Goal: Information Seeking & Learning: Find specific page/section

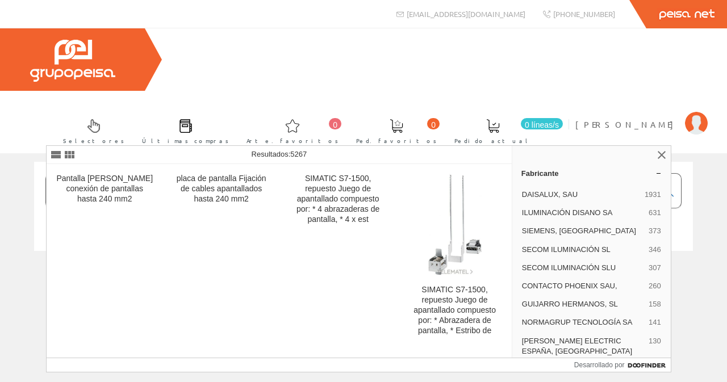
type input "PANTALLA VACIA"
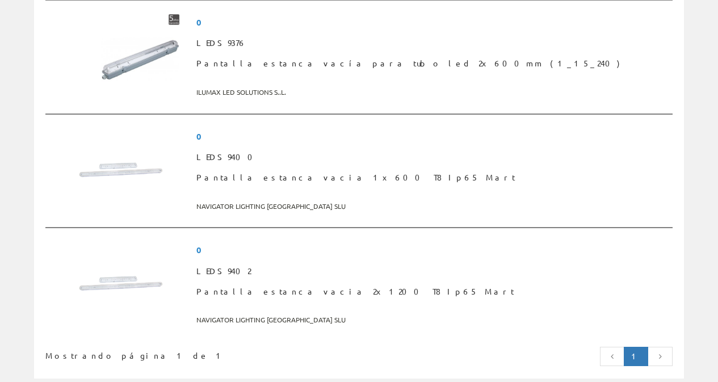
scroll to position [2498, 0]
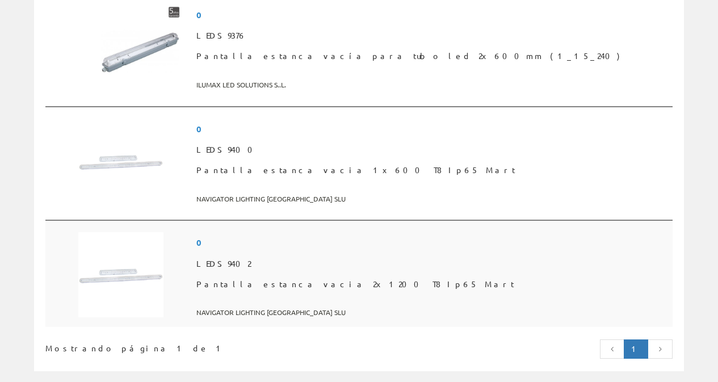
click at [298, 254] on span "LEDS9402" at bounding box center [432, 264] width 472 height 20
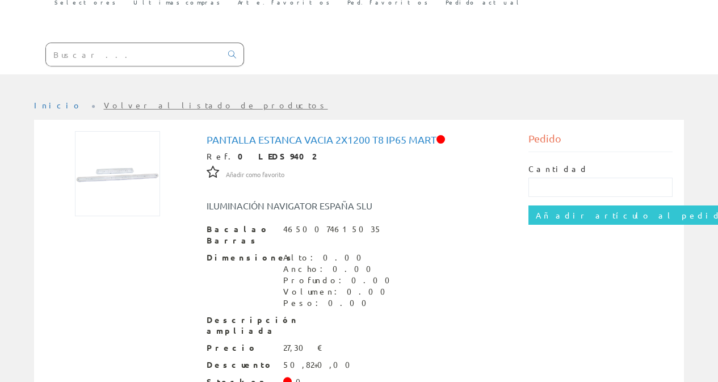
scroll to position [145, 0]
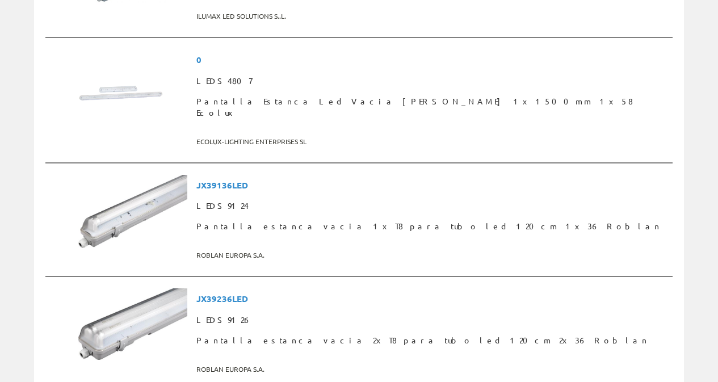
scroll to position [765, 0]
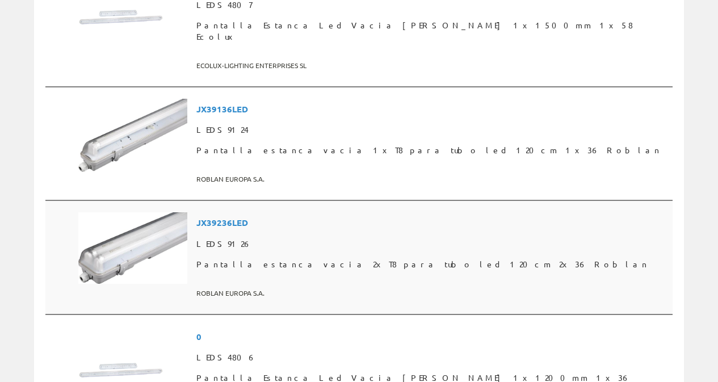
click at [304, 234] on span "LEDS9126" at bounding box center [432, 244] width 472 height 20
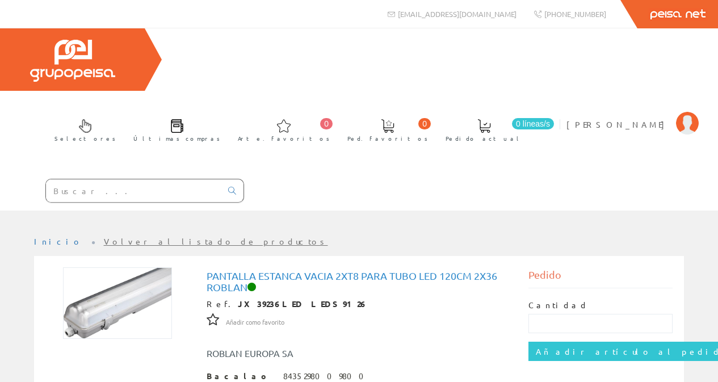
drag, startPoint x: 355, startPoint y: 208, endPoint x: 303, endPoint y: 231, distance: 57.0
click at [118, 179] on input "text" at bounding box center [133, 190] width 175 height 23
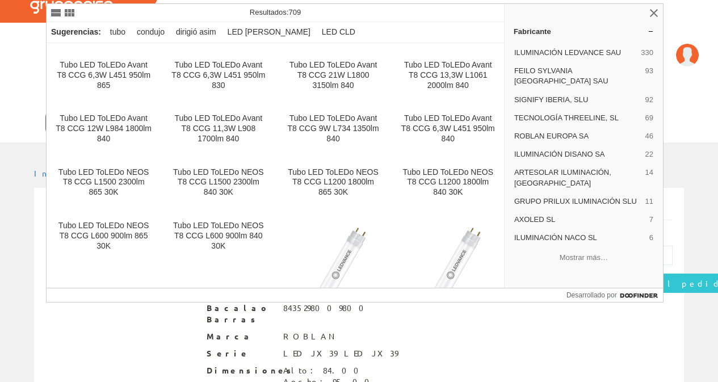
scroll to position [1257, 0]
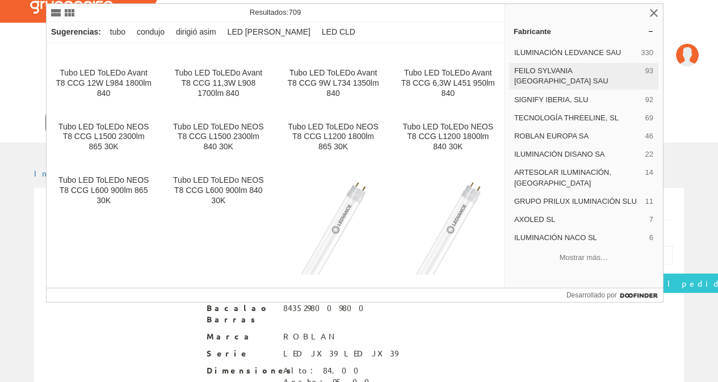
type input "TUBO LED"
click at [589, 68] on font "FEILO SYLVANIA ESPAÑA SAU" at bounding box center [561, 75] width 94 height 19
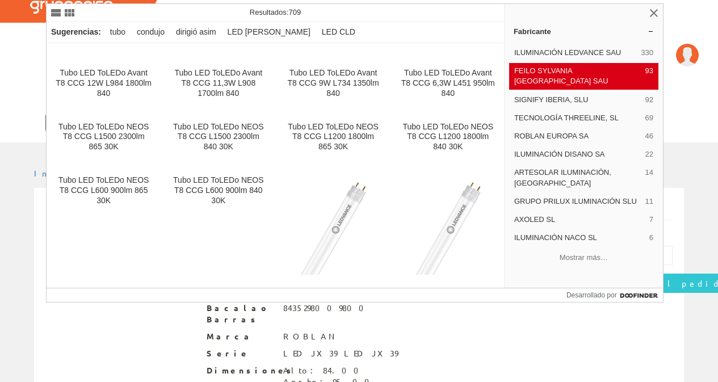
scroll to position [0, 0]
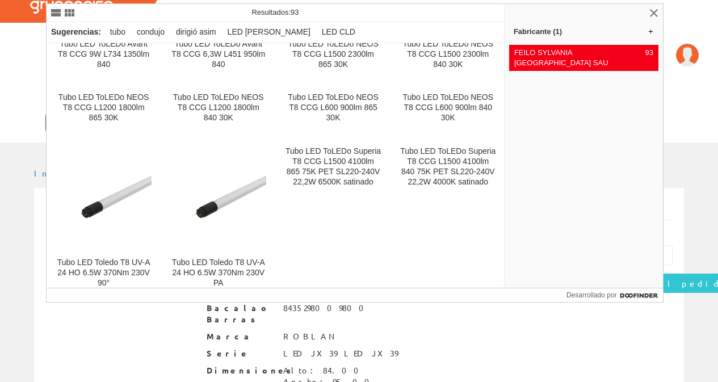
scroll to position [333, 0]
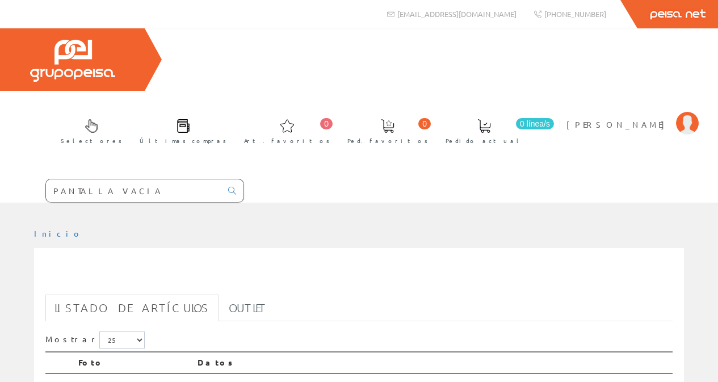
click at [143, 179] on input "PANTALLA VACIA" at bounding box center [133, 190] width 175 height 23
type input "P"
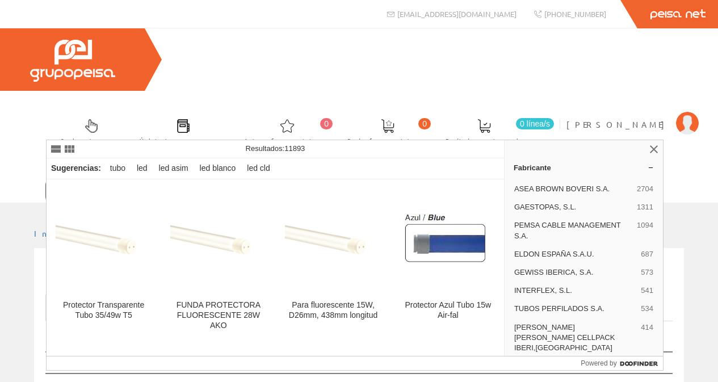
type input "TUBO LED"
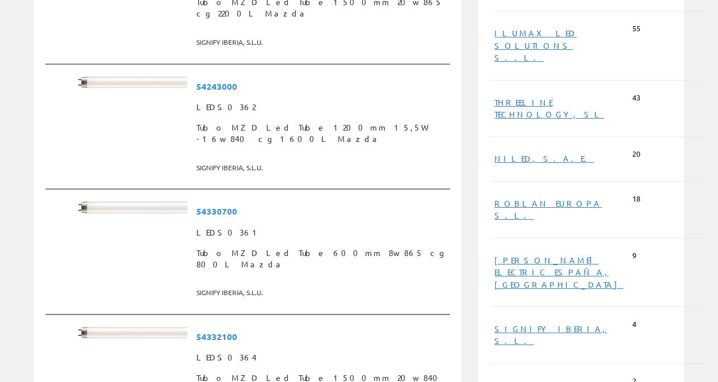
scroll to position [568, 0]
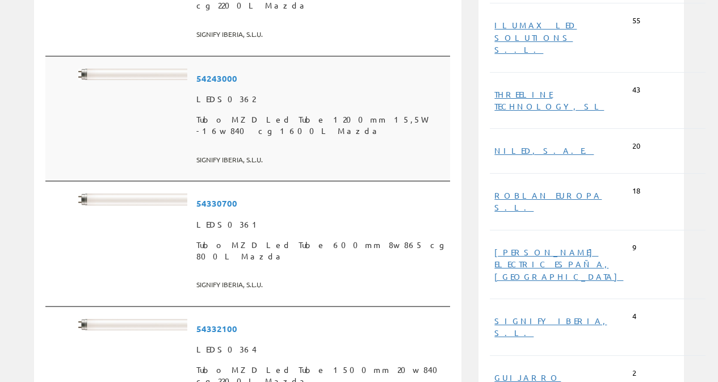
click at [333, 110] on span "Tubo MZD Led Tube 1200mm 15,5W -16w 840 cg 1600L Mazda" at bounding box center [320, 126] width 249 height 32
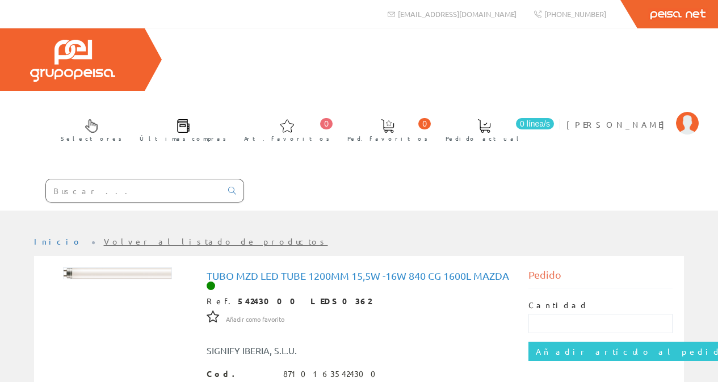
click at [112, 179] on input "text" at bounding box center [133, 190] width 175 height 23
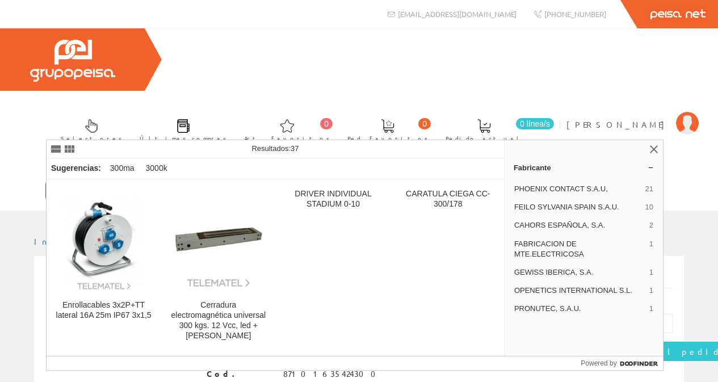
type input "30017"
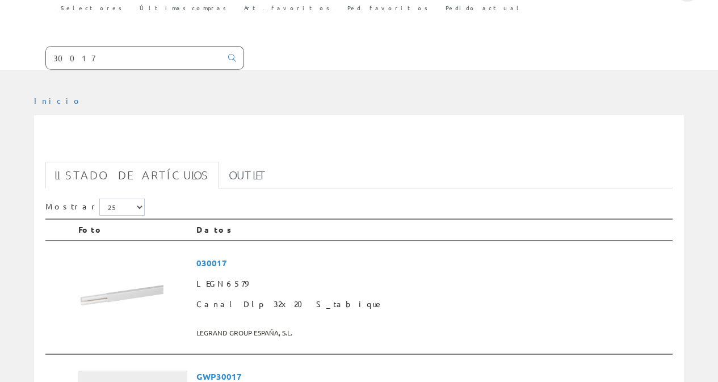
scroll to position [136, 0]
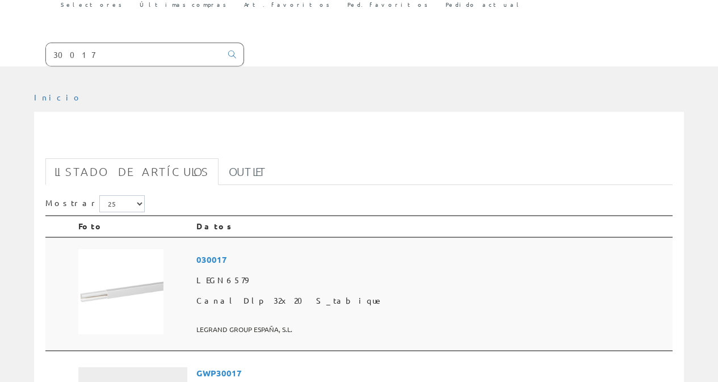
click at [229, 270] on span "LEGN6579" at bounding box center [432, 280] width 472 height 20
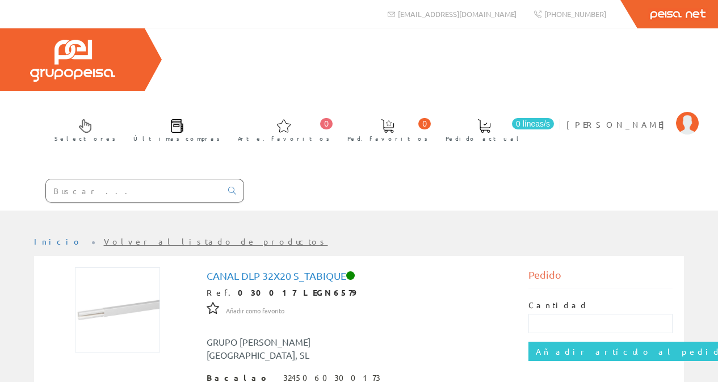
click at [147, 179] on input "text" at bounding box center [133, 190] width 175 height 23
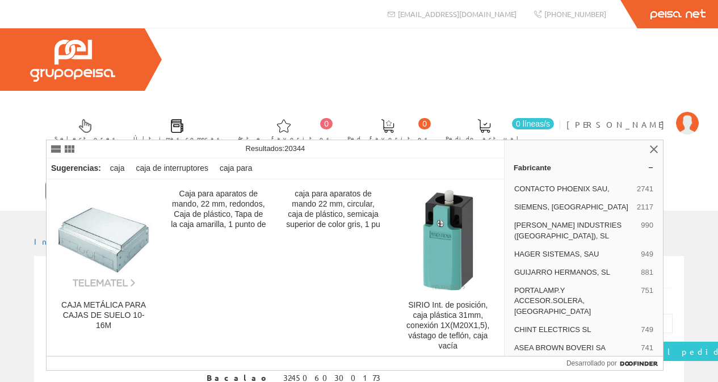
type input "C"
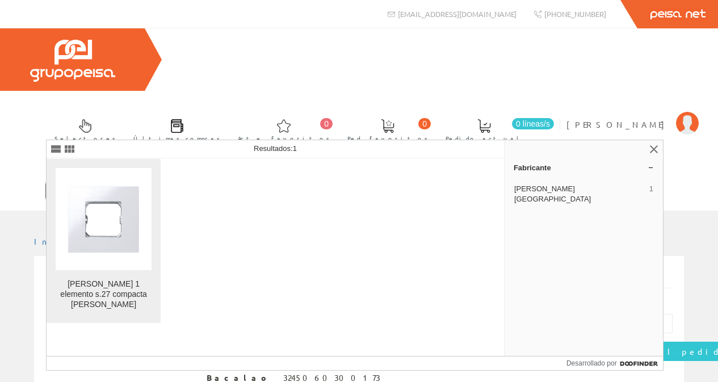
type input "2700610-030"
click at [104, 196] on img at bounding box center [104, 219] width 96 height 96
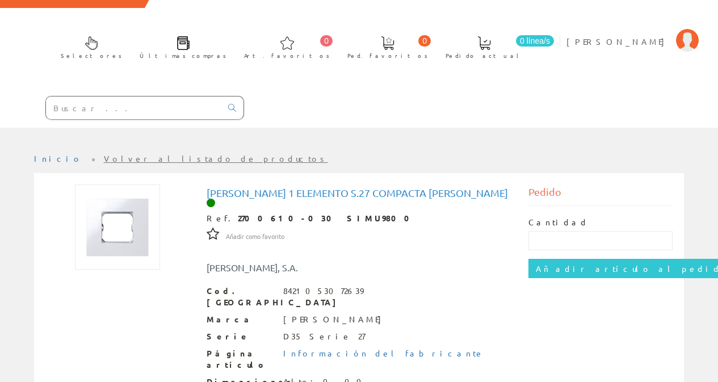
scroll to position [53, 0]
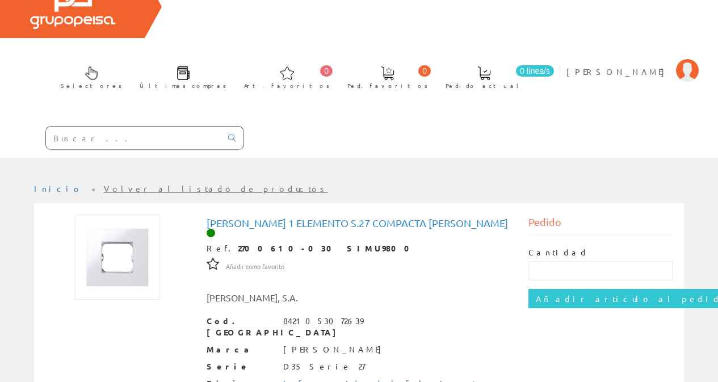
click at [149, 127] on input "text" at bounding box center [133, 138] width 175 height 23
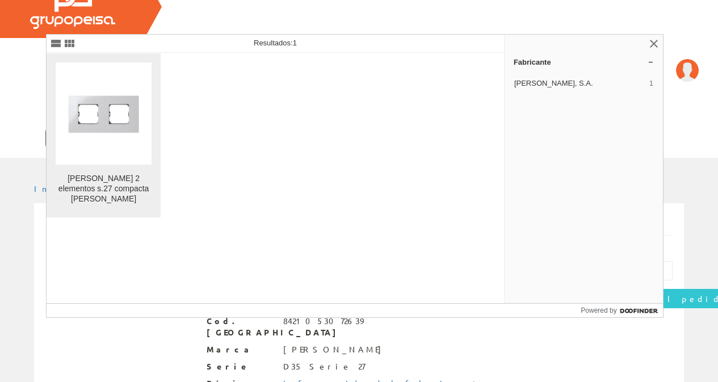
type input "2700620-030"
click at [118, 103] on img at bounding box center [104, 113] width 96 height 96
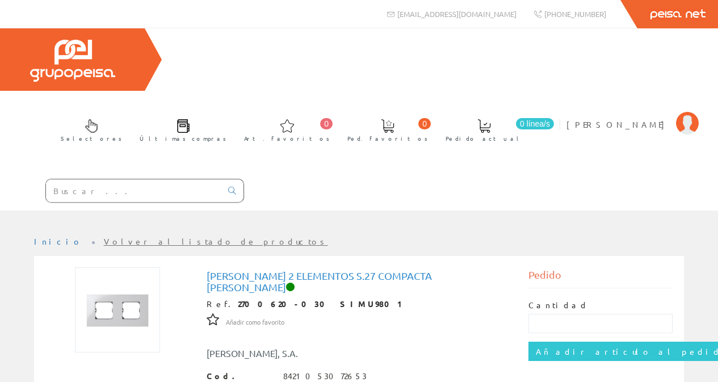
click at [126, 179] on input "text" at bounding box center [133, 190] width 175 height 23
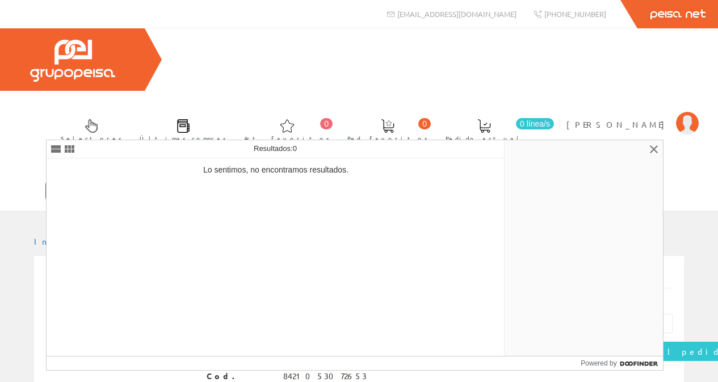
click at [74, 179] on input "27210-65" at bounding box center [133, 190] width 175 height 23
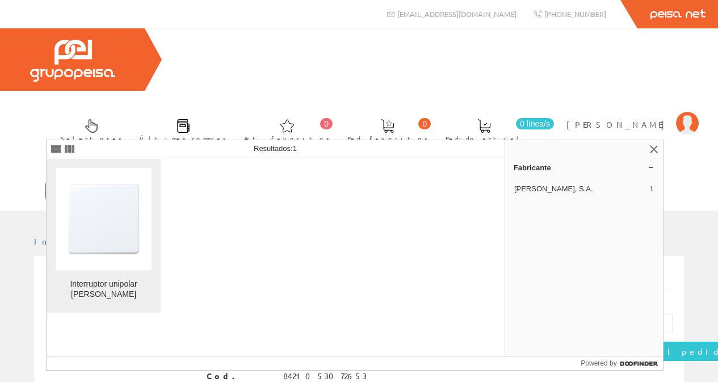
type input "27101-65"
click at [99, 213] on img at bounding box center [104, 219] width 96 height 96
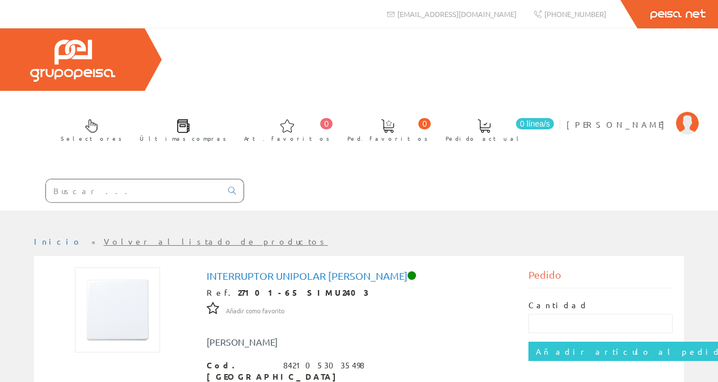
click at [160, 179] on input "text" at bounding box center [133, 190] width 175 height 23
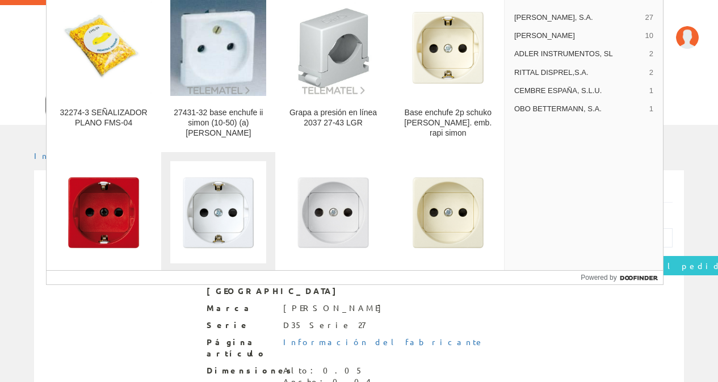
type input "2743"
click at [219, 203] on img at bounding box center [218, 213] width 96 height 96
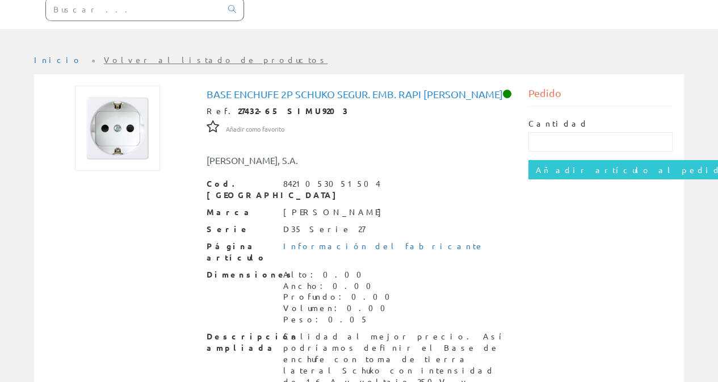
scroll to position [219, 0]
